Goal: Information Seeking & Learning: Find specific fact

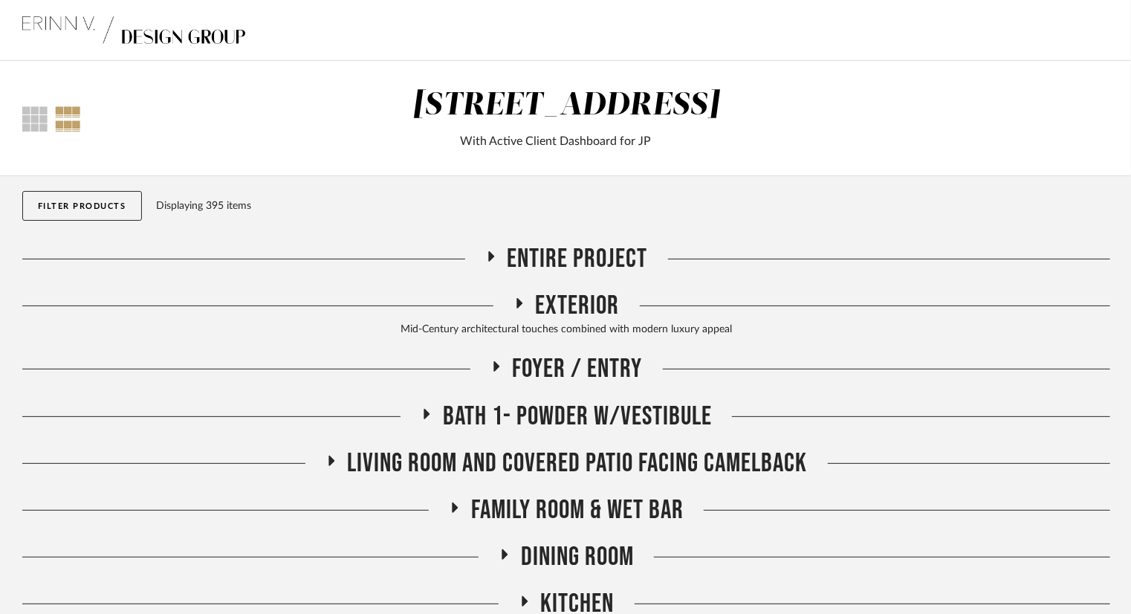
click at [629, 253] on span "Entire Project" at bounding box center [577, 259] width 140 height 32
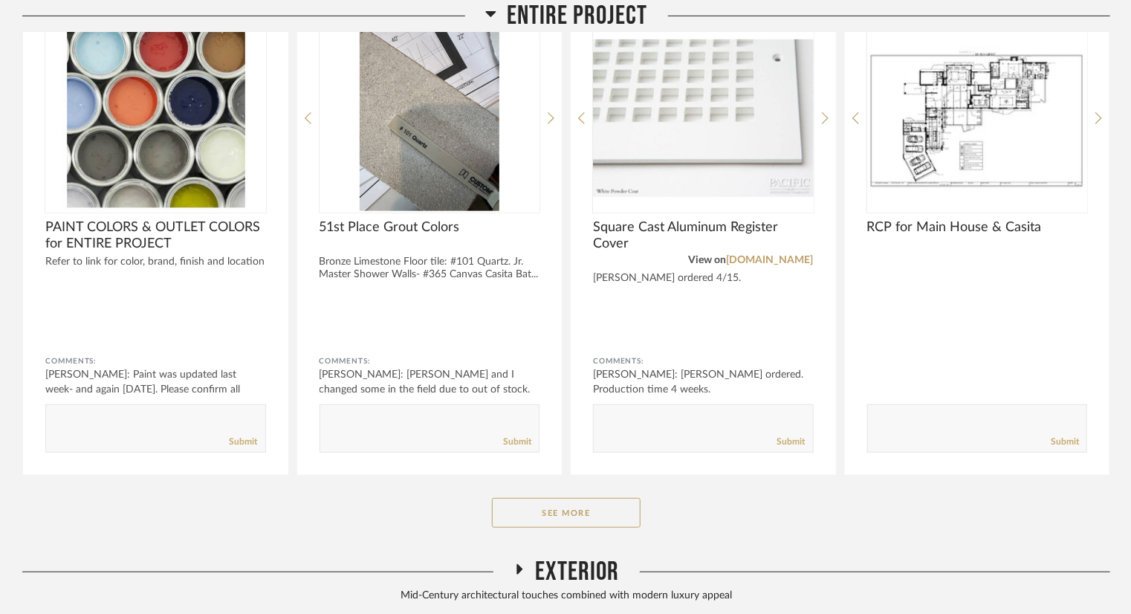
scroll to position [371, 0]
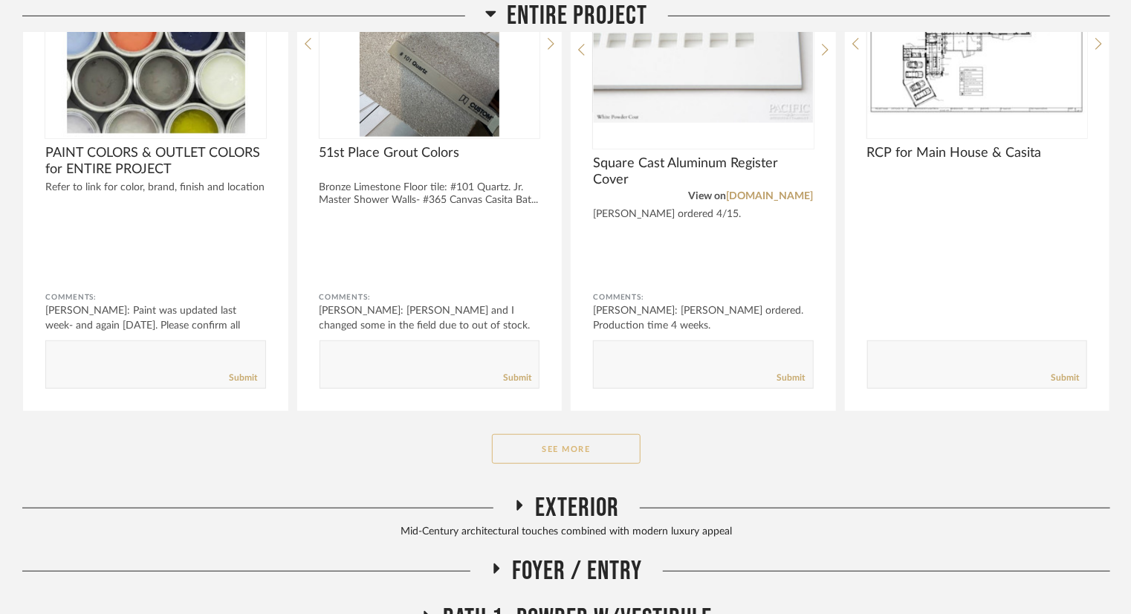
click at [551, 452] on button "See More" at bounding box center [566, 449] width 149 height 30
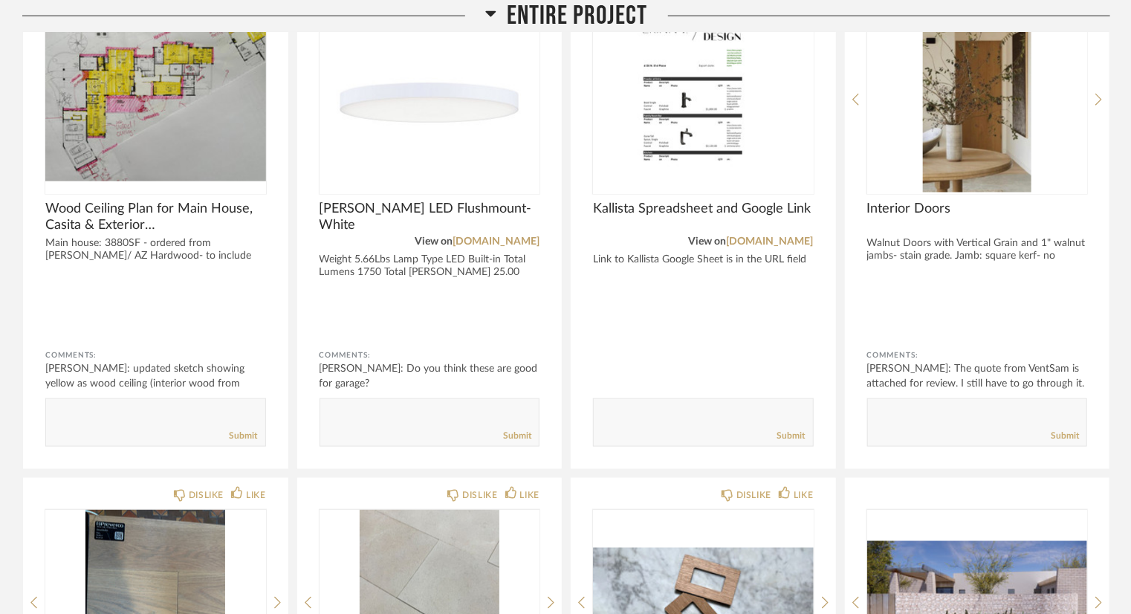
scroll to position [817, 0]
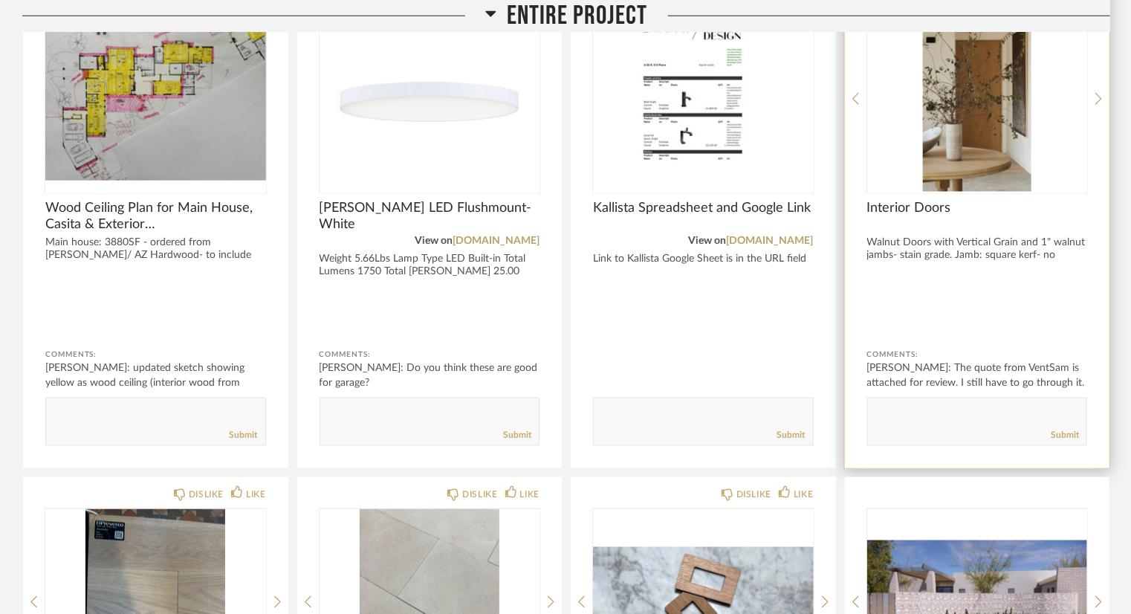
click at [998, 307] on div at bounding box center [977, 312] width 221 height 39
click at [982, 209] on span "Interior Doors" at bounding box center [977, 208] width 221 height 16
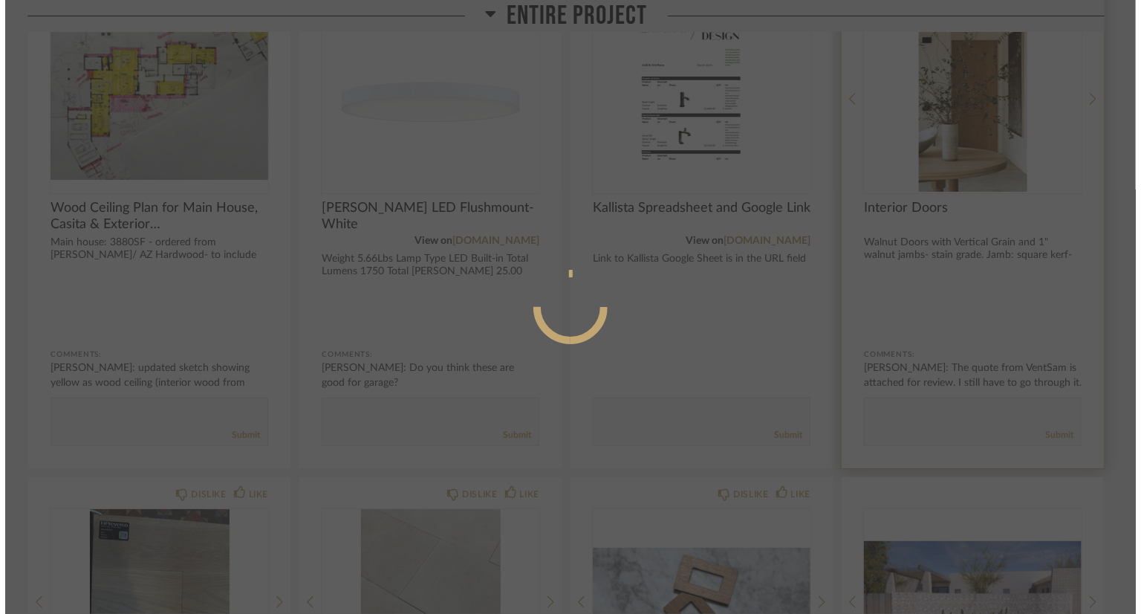
scroll to position [0, 0]
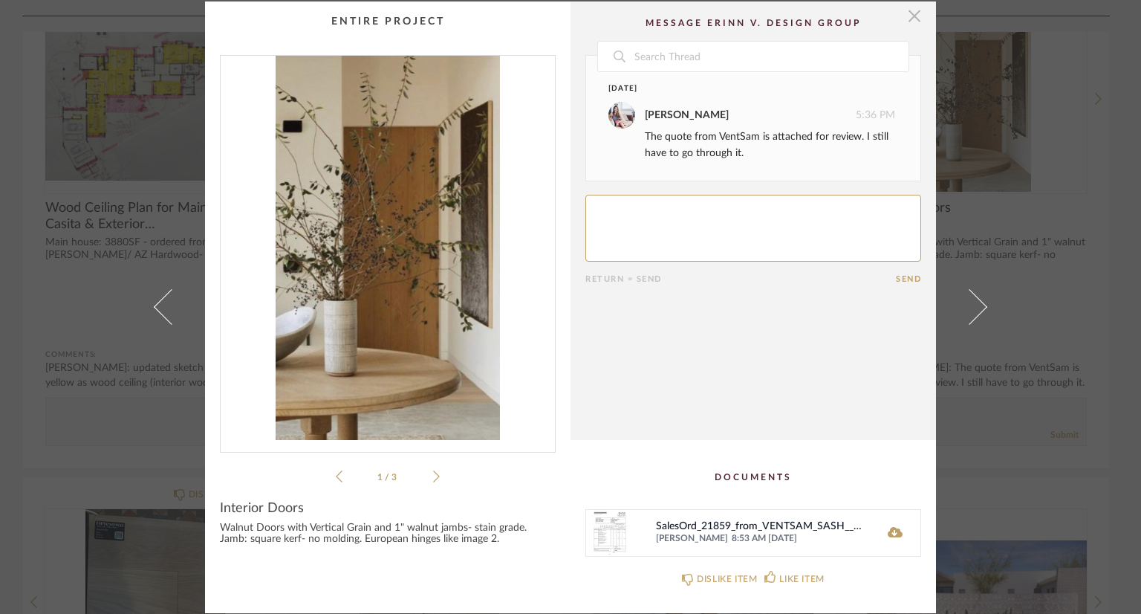
click at [906, 26] on span "button" at bounding box center [915, 16] width 30 height 30
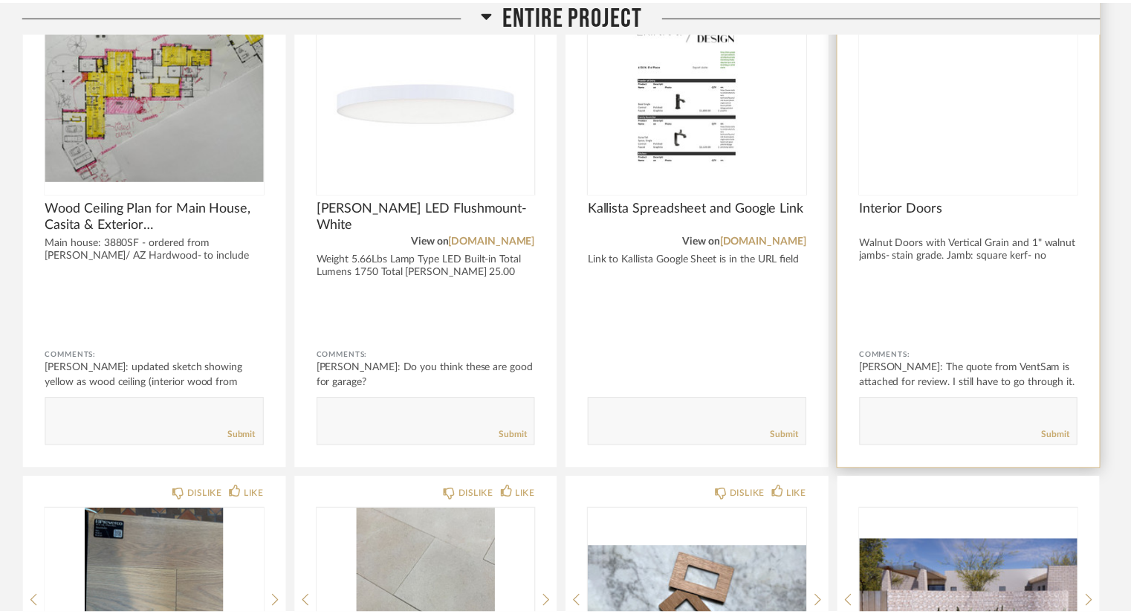
scroll to position [817, 0]
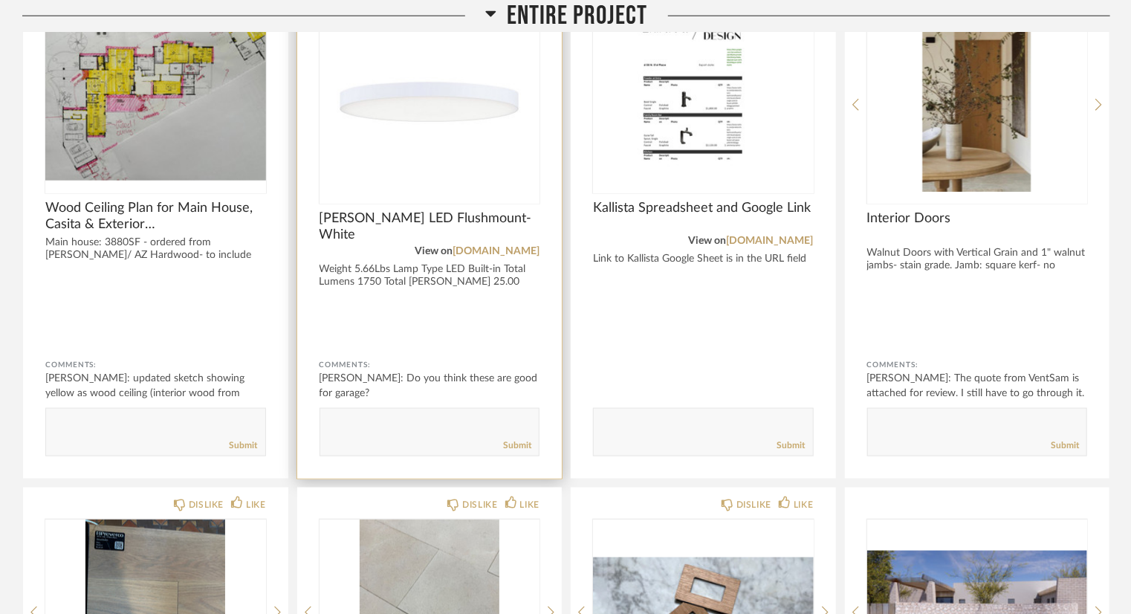
click at [0, 0] on img at bounding box center [0, 0] width 0 height 0
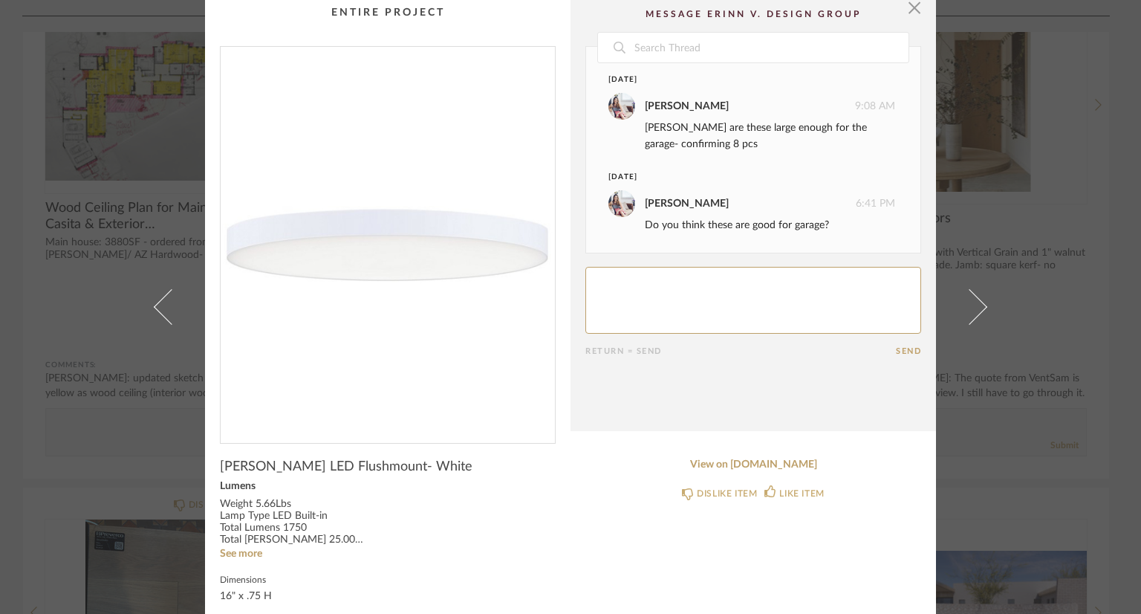
scroll to position [0, 0]
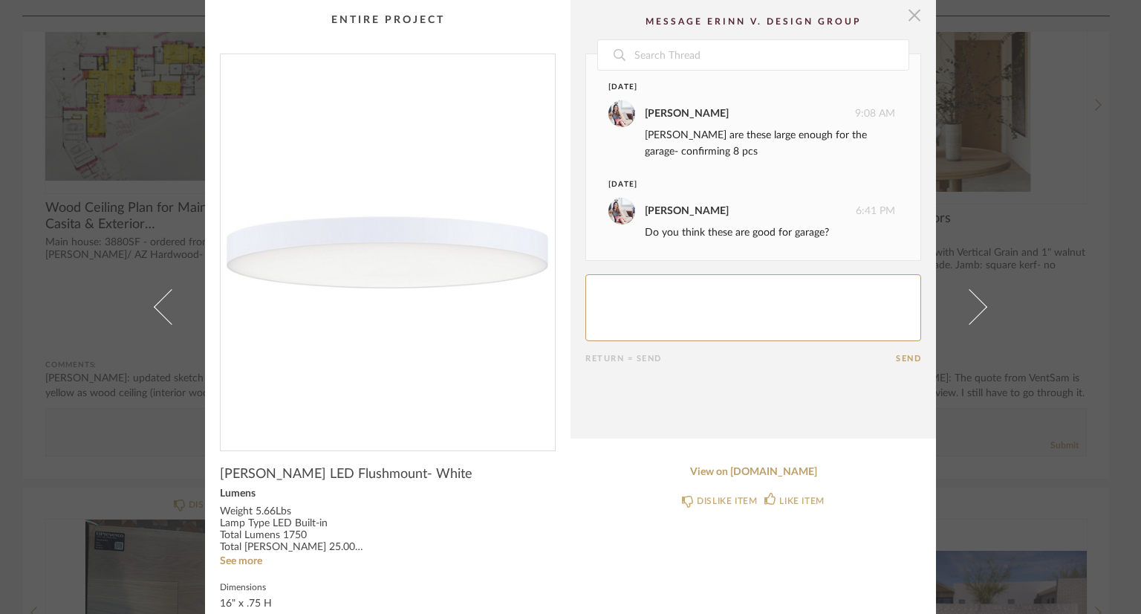
click at [905, 22] on span "button" at bounding box center [915, 15] width 30 height 30
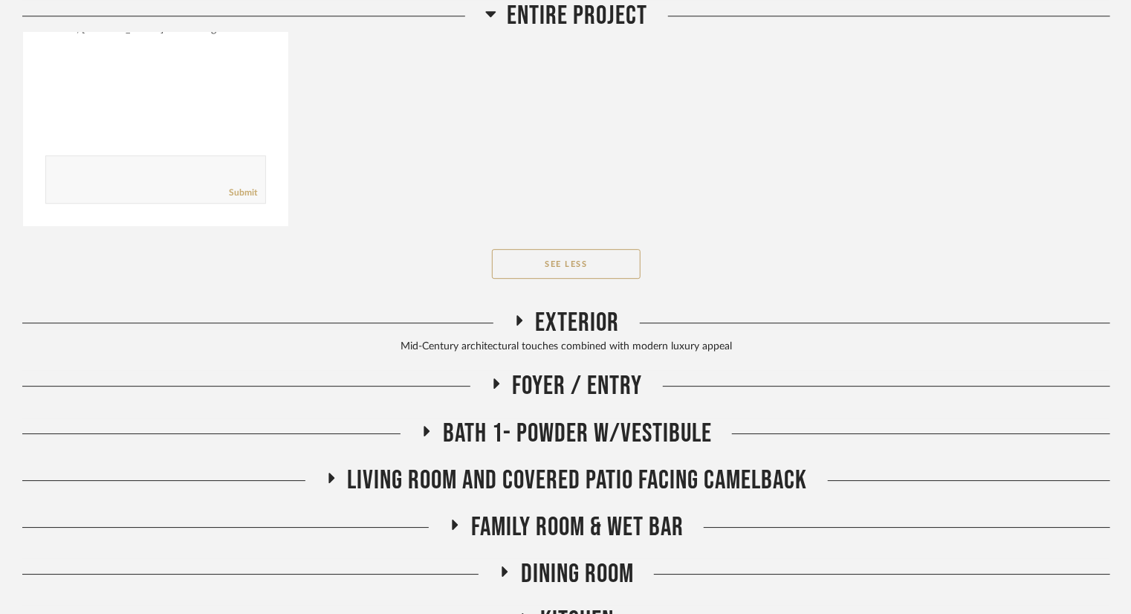
scroll to position [2080, 0]
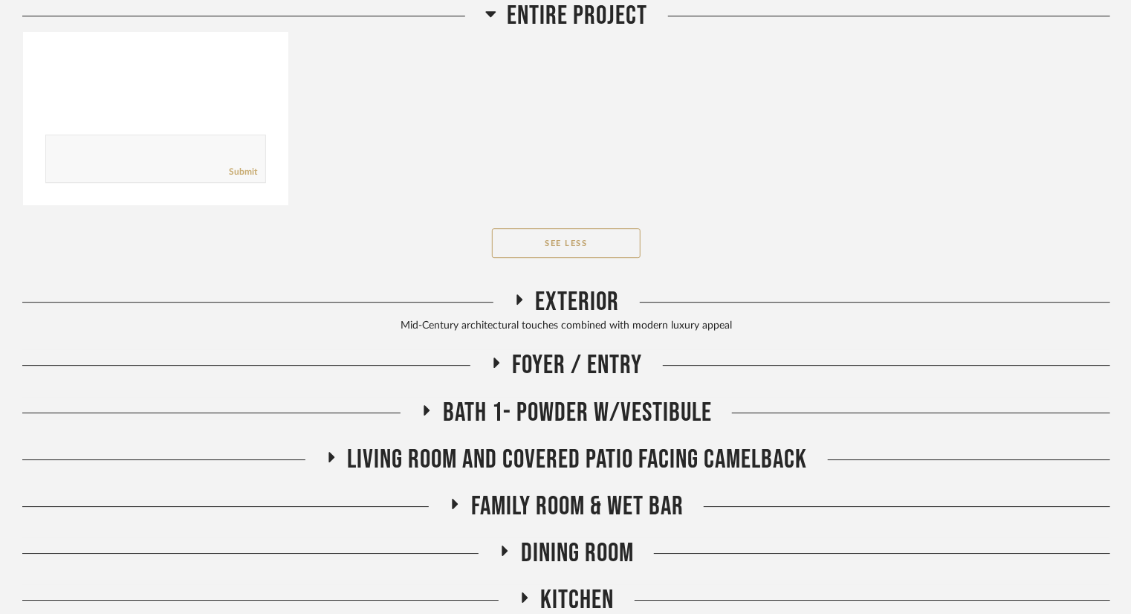
click at [594, 294] on span "Exterior" at bounding box center [578, 302] width 84 height 32
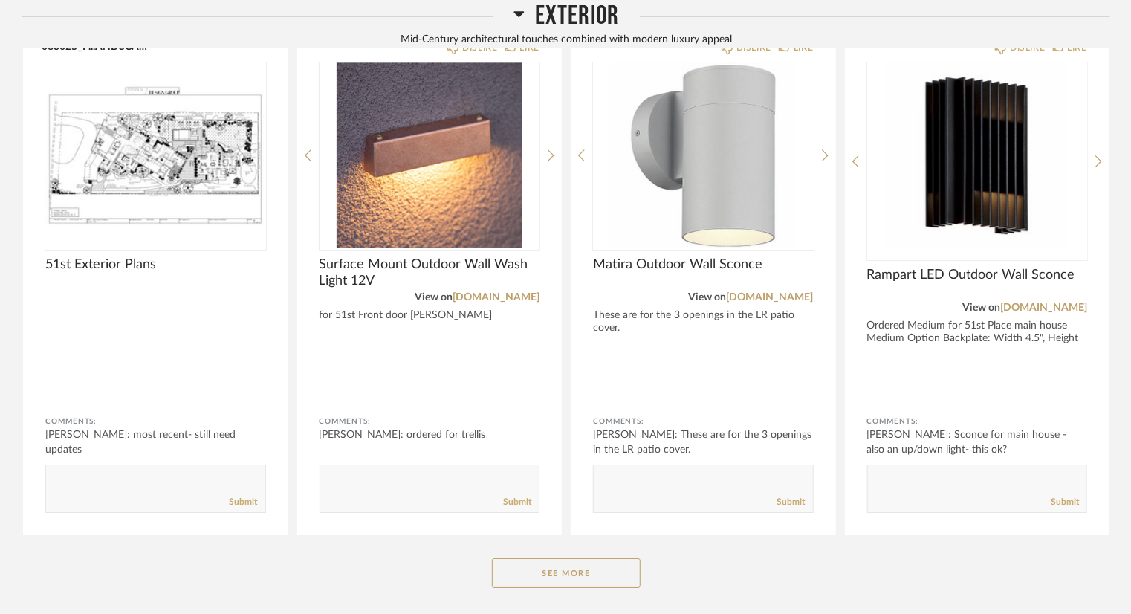
scroll to position [2378, 0]
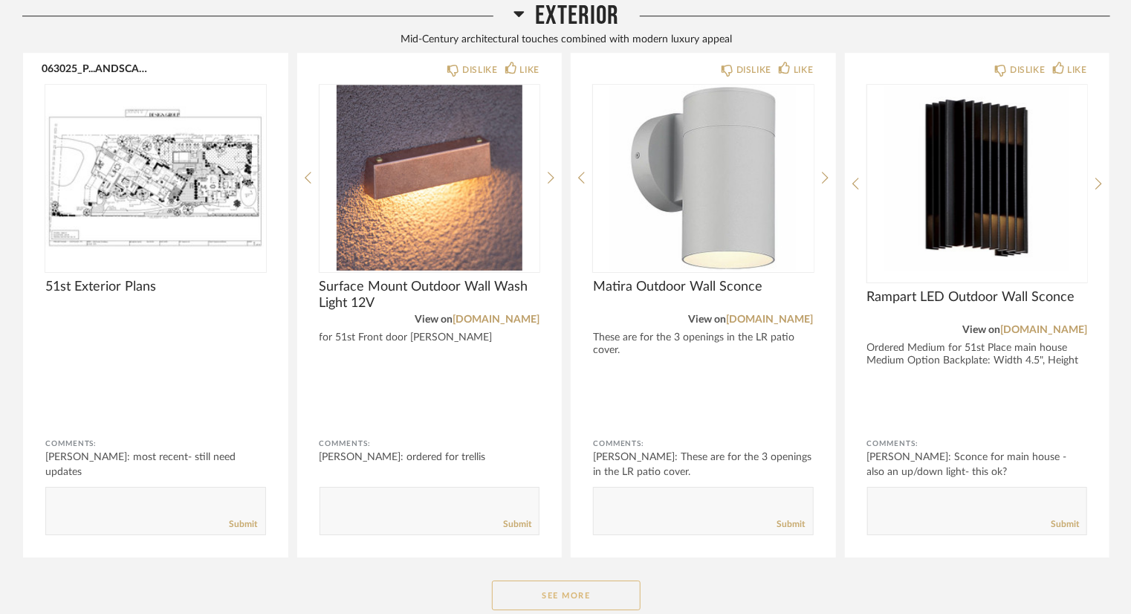
click at [599, 597] on button "See More" at bounding box center [566, 595] width 149 height 30
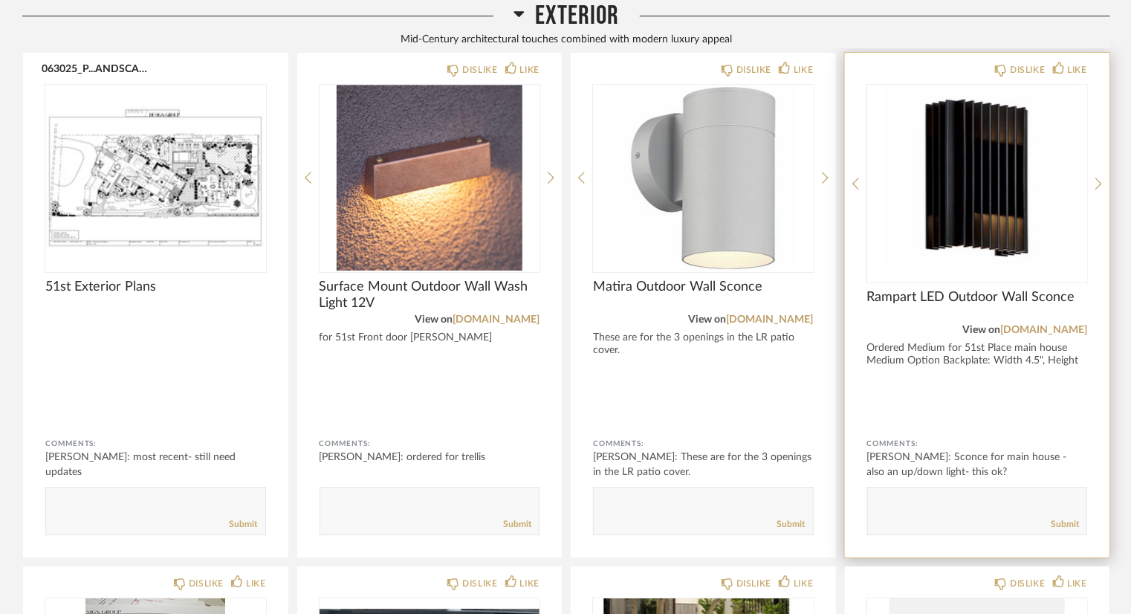
click at [981, 262] on img "0" at bounding box center [977, 178] width 221 height 186
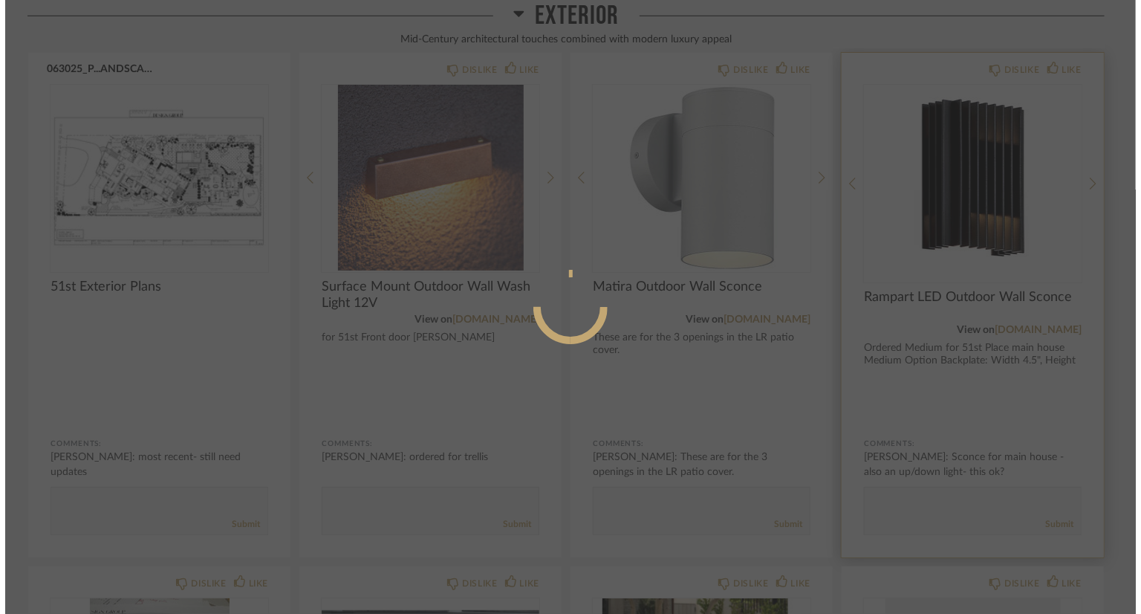
scroll to position [0, 0]
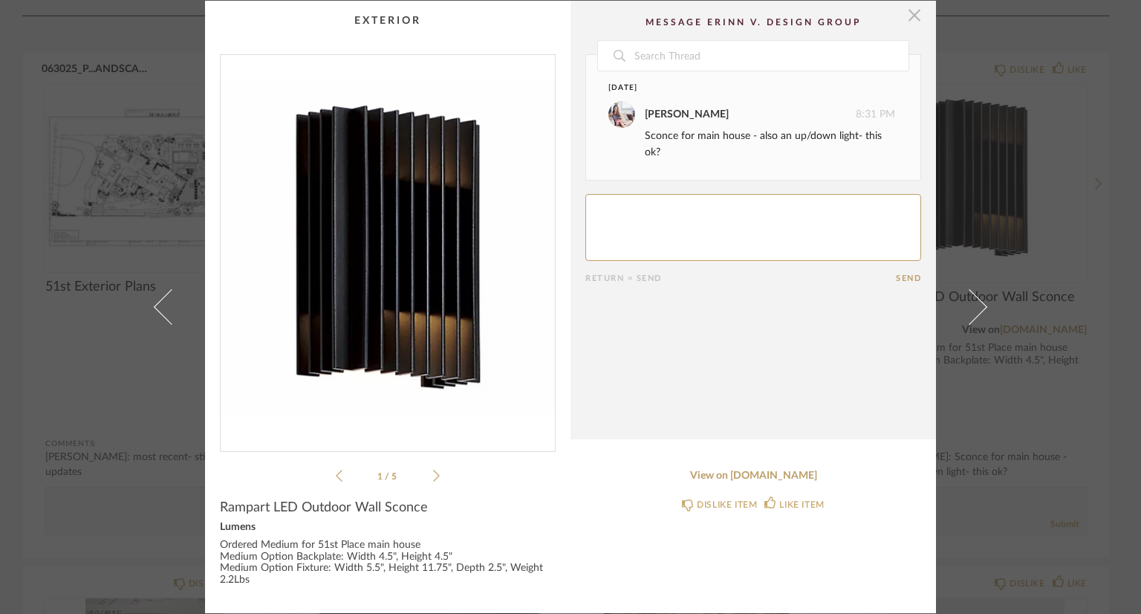
click at [912, 16] on span "button" at bounding box center [915, 16] width 30 height 30
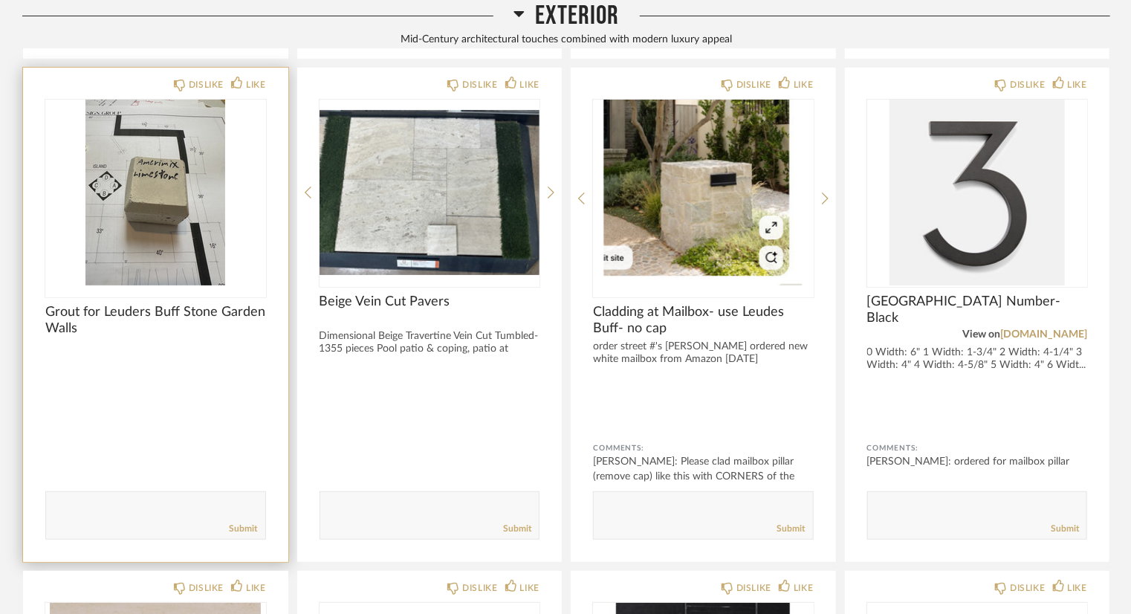
scroll to position [2898, 0]
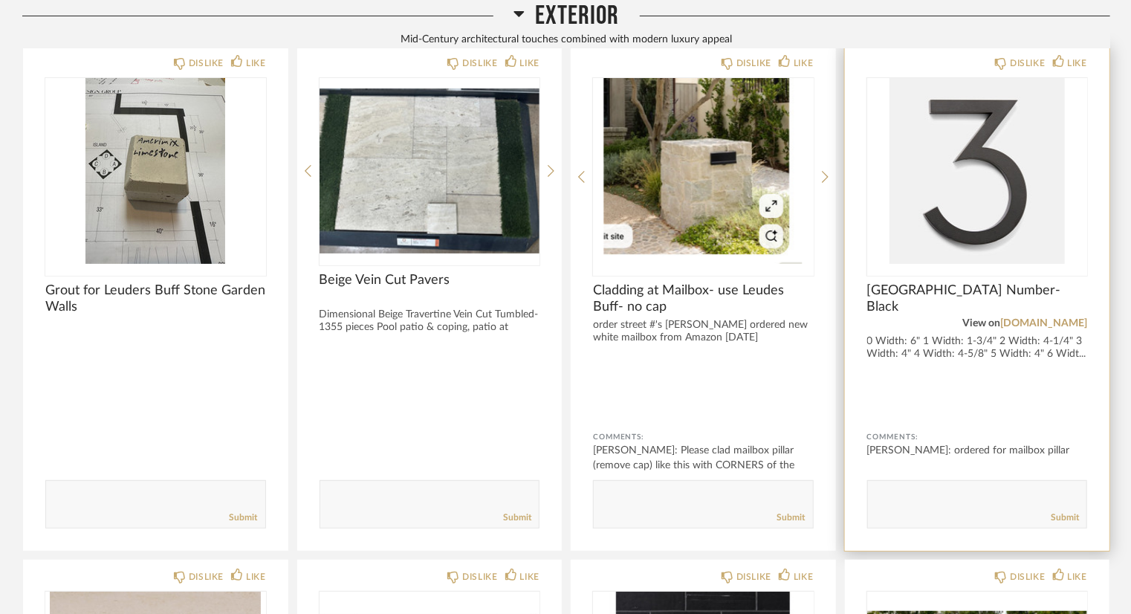
click at [0, 0] on img at bounding box center [0, 0] width 0 height 0
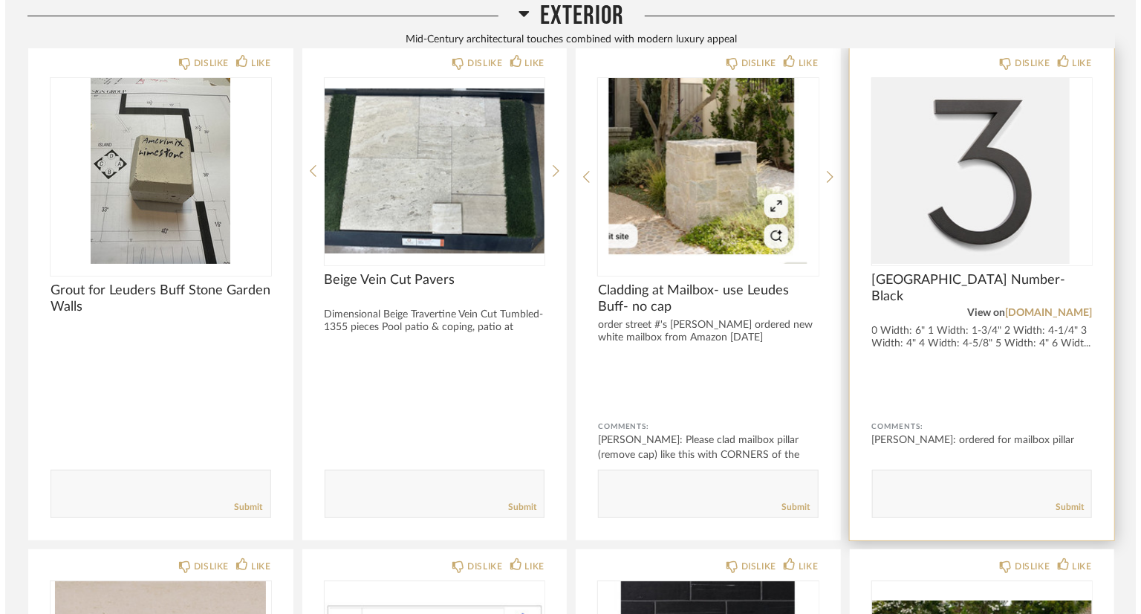
scroll to position [0, 0]
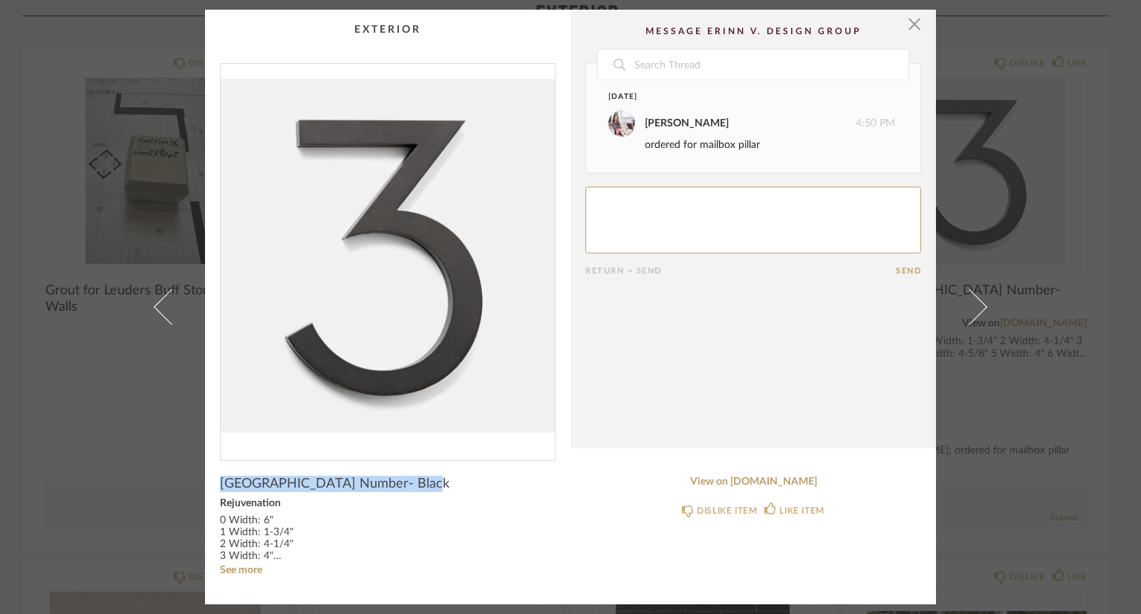
drag, startPoint x: 218, startPoint y: 482, endPoint x: 413, endPoint y: 486, distance: 195.4
click at [413, 486] on span "[GEOGRAPHIC_DATA] Number- Black" at bounding box center [335, 484] width 230 height 16
copy span "[GEOGRAPHIC_DATA] Number- Black"
drag, startPoint x: 903, startPoint y: 21, endPoint x: 905, endPoint y: 33, distance: 12.0
click at [903, 21] on span "button" at bounding box center [915, 25] width 30 height 30
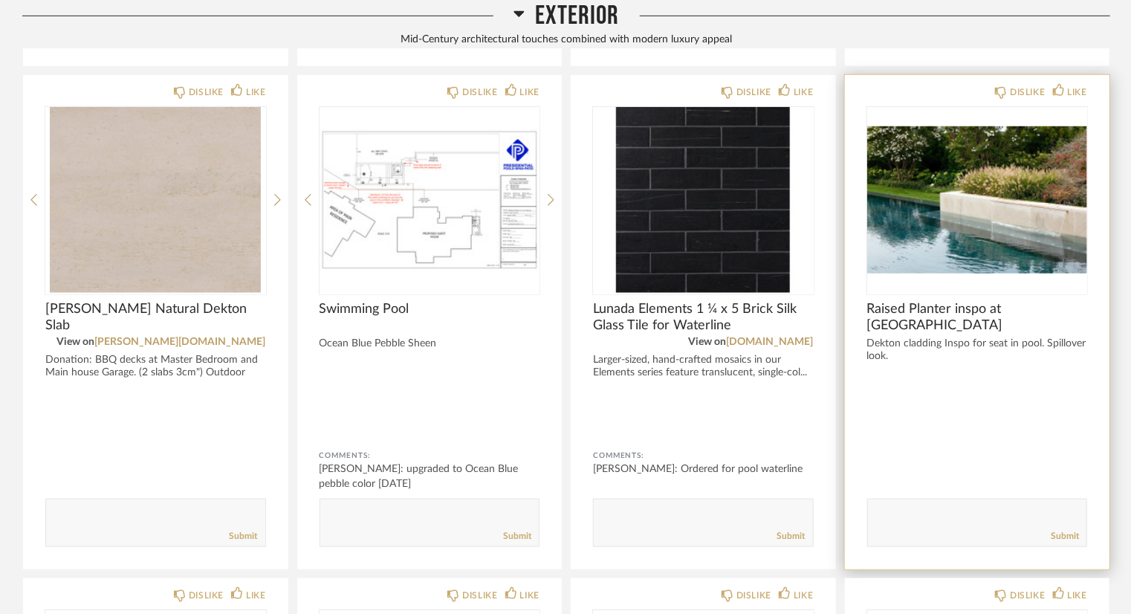
scroll to position [3418, 0]
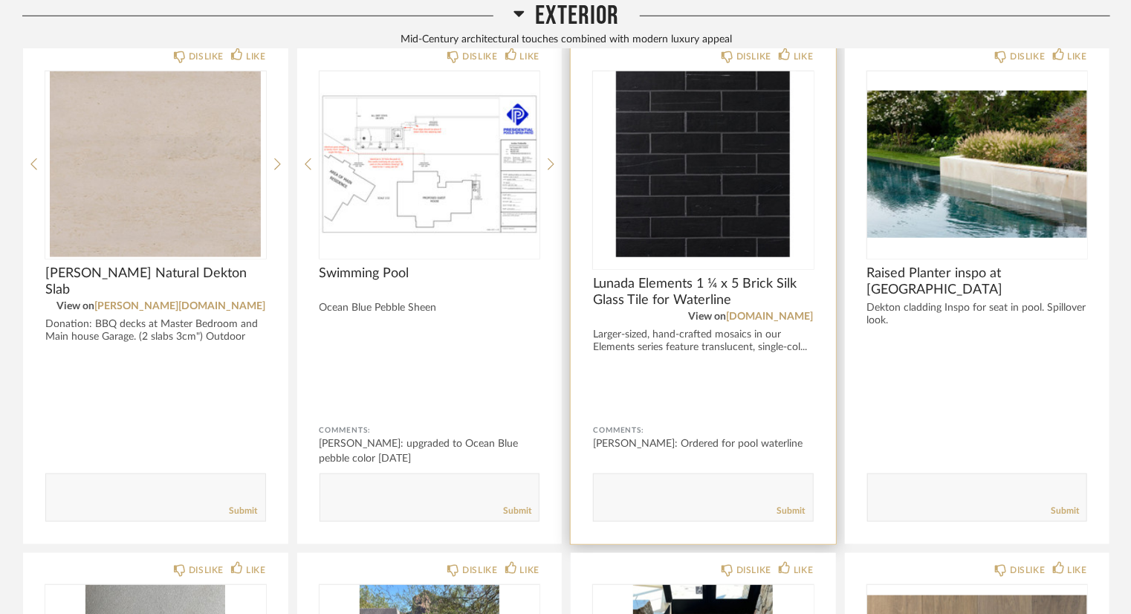
click at [0, 0] on img at bounding box center [0, 0] width 0 height 0
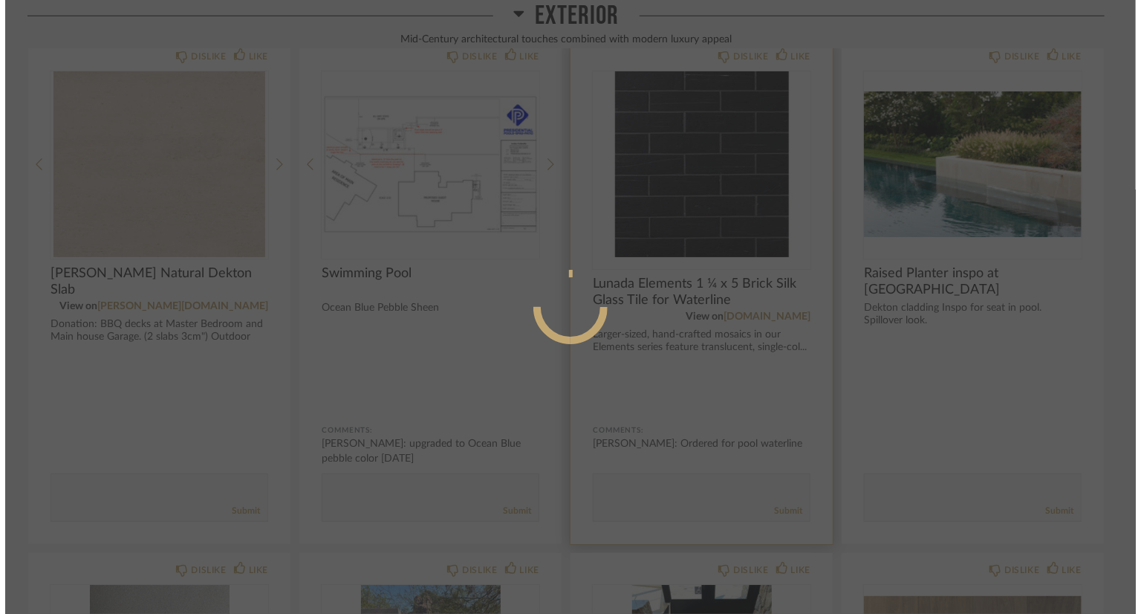
scroll to position [0, 0]
